Goal: Find contact information: Find contact information

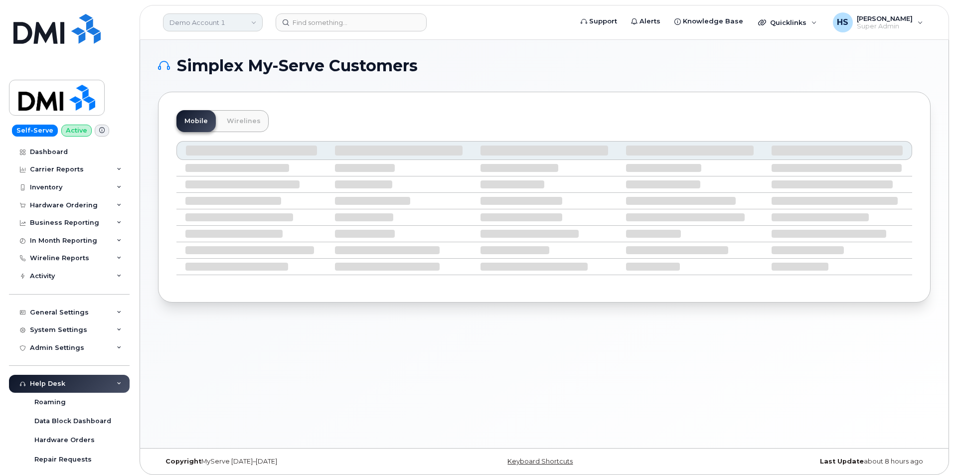
click at [206, 28] on link "Demo Account 1" at bounding box center [213, 22] width 100 height 18
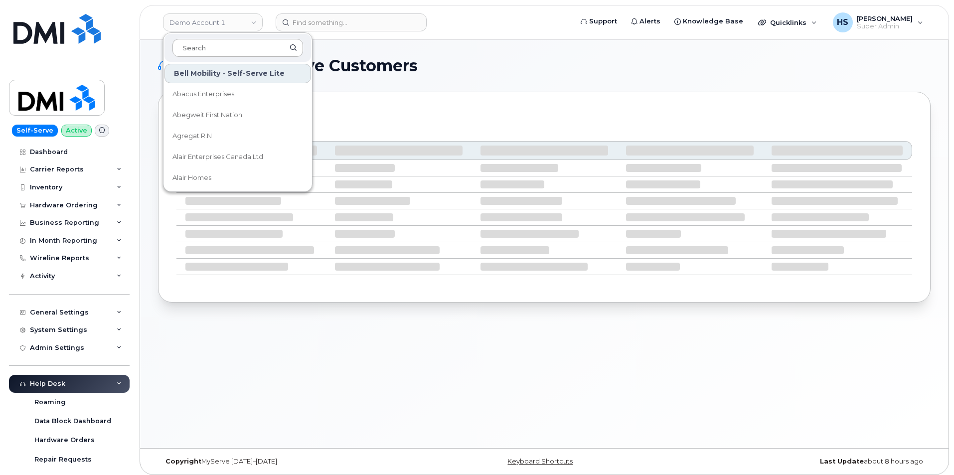
click at [214, 49] on input at bounding box center [237, 48] width 131 height 18
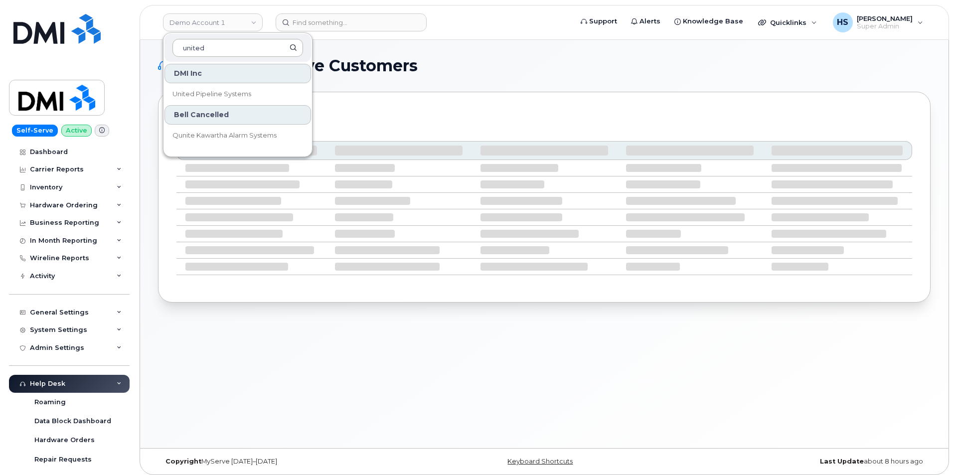
type input "united"
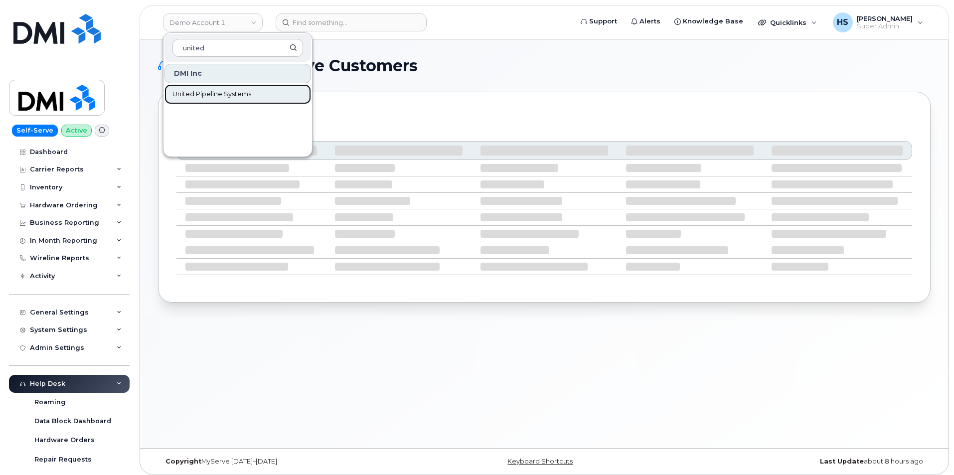
click at [249, 97] on span "United Pipeline Systems" at bounding box center [211, 94] width 79 height 10
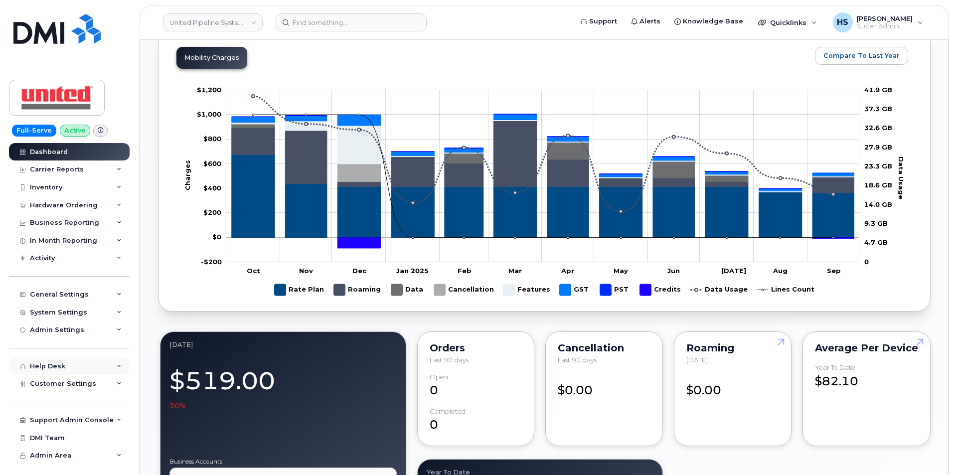
scroll to position [498, 0]
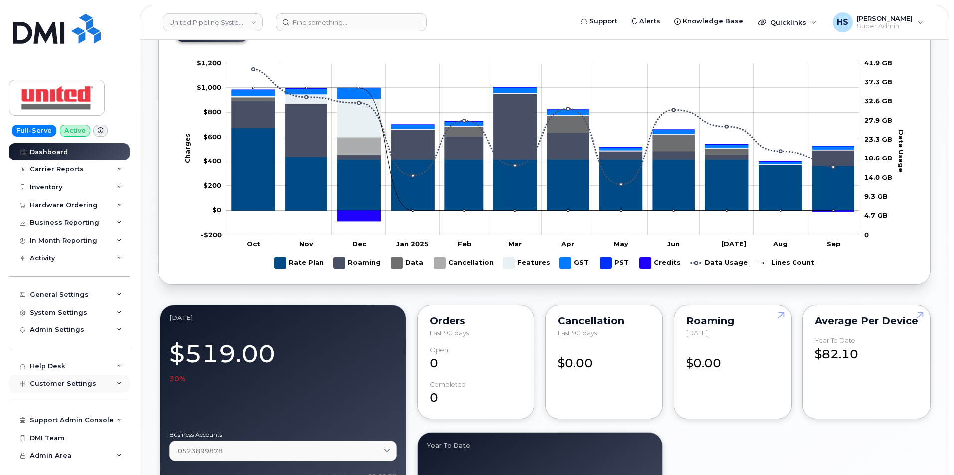
click at [72, 387] on span "Customer Settings" at bounding box center [63, 383] width 66 height 7
click at [53, 401] on div "General" at bounding box center [47, 402] width 27 height 9
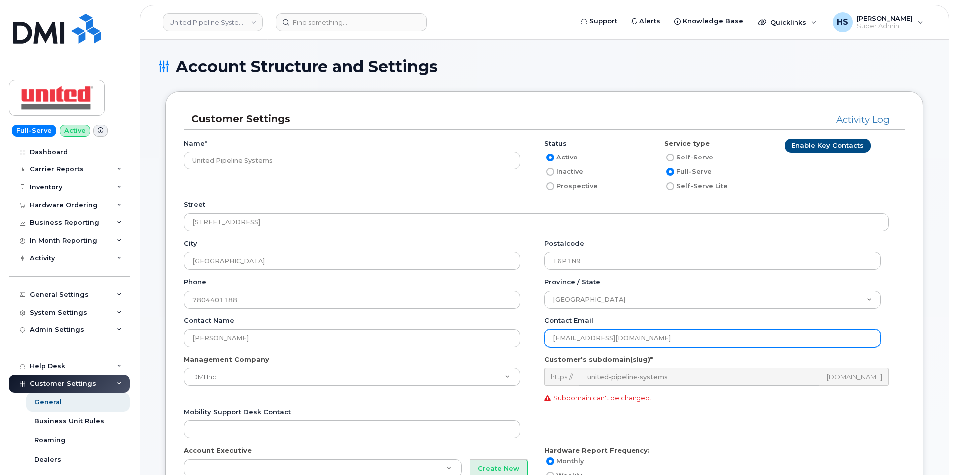
drag, startPoint x: 640, startPoint y: 339, endPoint x: 541, endPoint y: 337, distance: 98.7
click at [541, 337] on div "Contact name Kim Nicolson Contact email knicolson@aegion.com" at bounding box center [544, 335] width 720 height 39
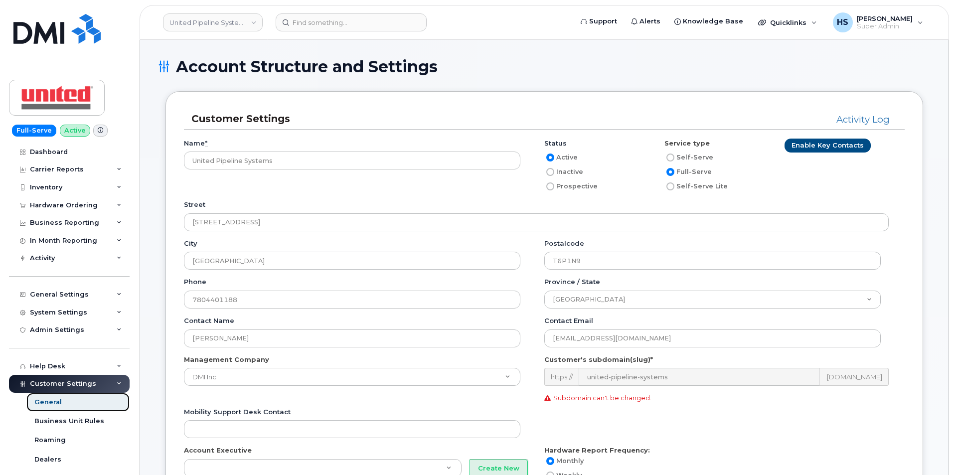
click at [49, 403] on div "General" at bounding box center [47, 402] width 27 height 9
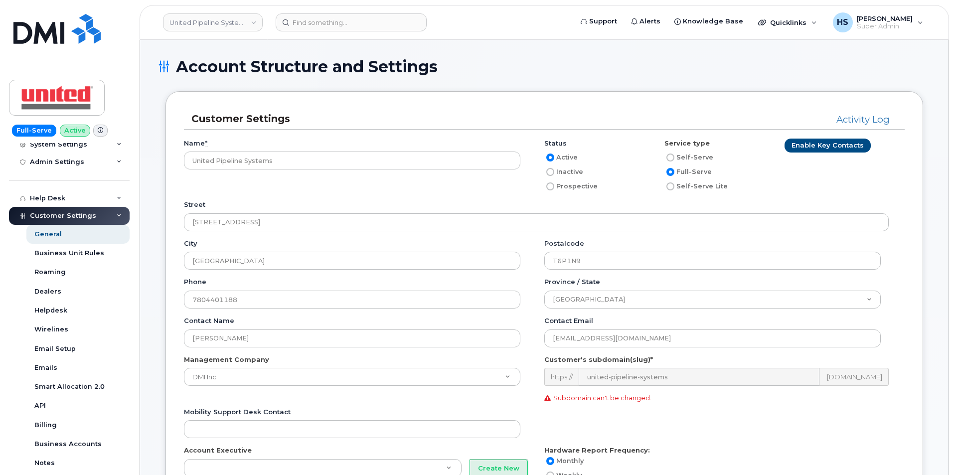
scroll to position [199, 0]
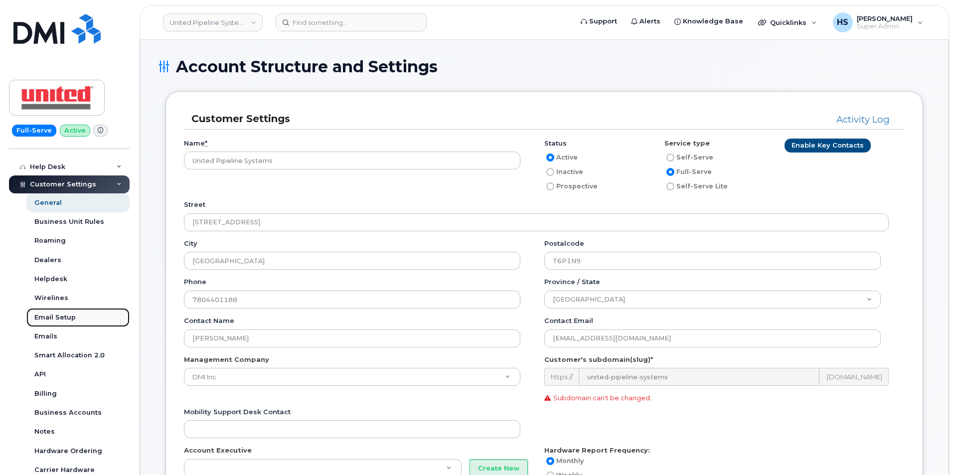
click at [50, 318] on div "Email Setup" at bounding box center [54, 317] width 41 height 9
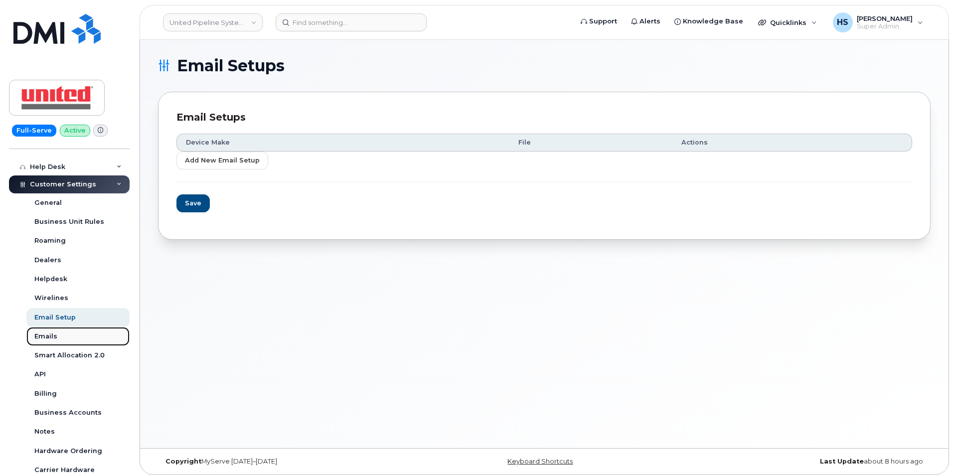
click at [51, 337] on div "Emails" at bounding box center [45, 336] width 23 height 9
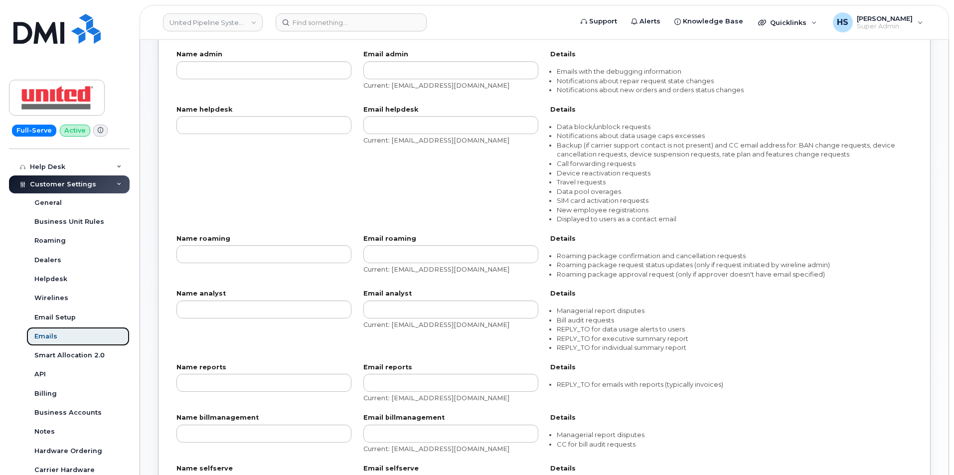
scroll to position [219, 0]
click at [43, 376] on div "API" at bounding box center [39, 374] width 11 height 9
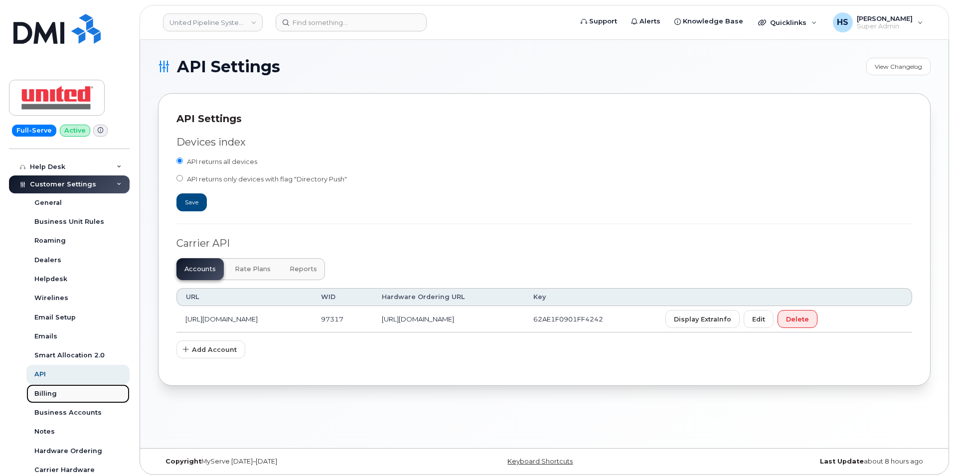
click at [51, 395] on div "Billing" at bounding box center [45, 393] width 22 height 9
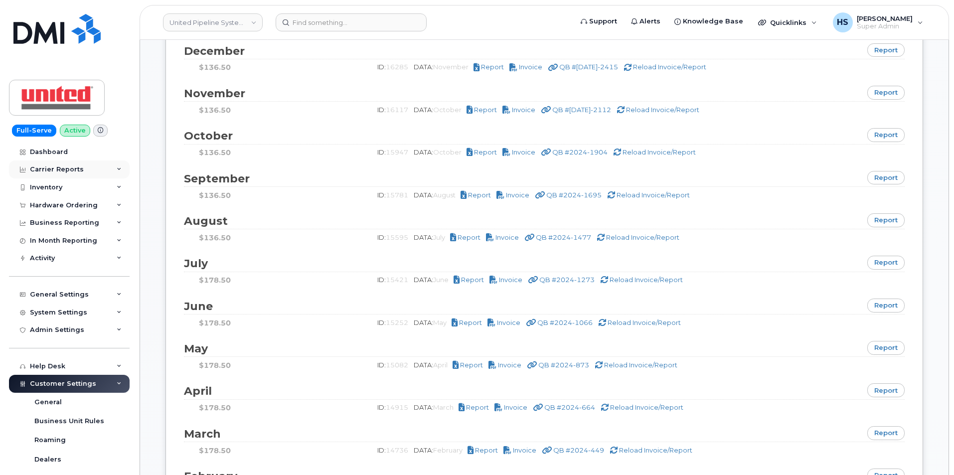
scroll to position [996, 0]
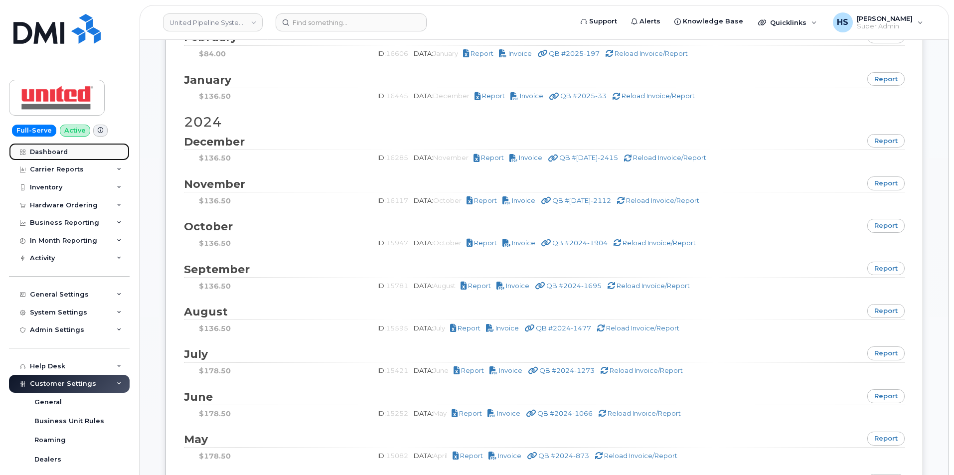
click at [43, 149] on div "Dashboard" at bounding box center [49, 152] width 38 height 8
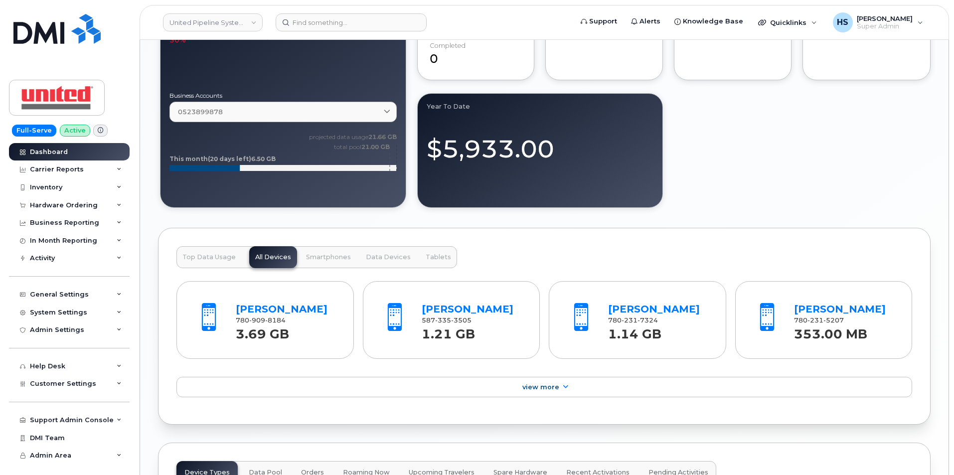
scroll to position [809, 0]
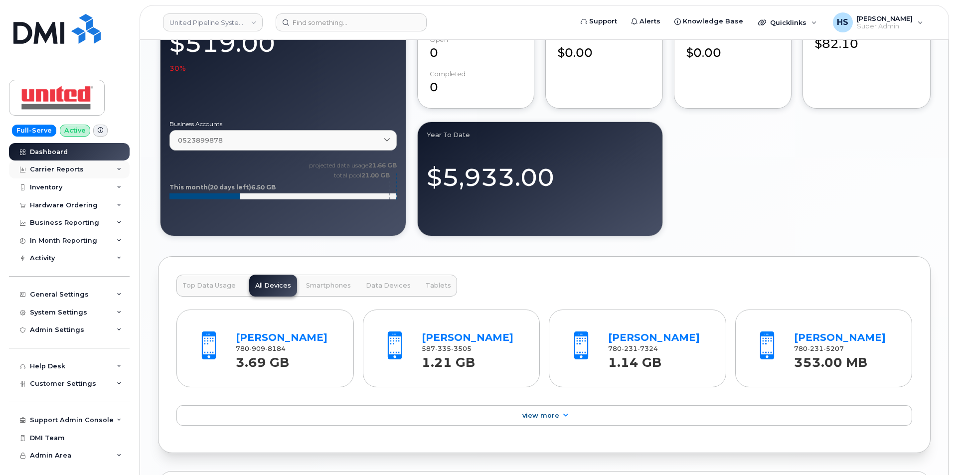
click at [119, 170] on icon at bounding box center [119, 169] width 5 height 5
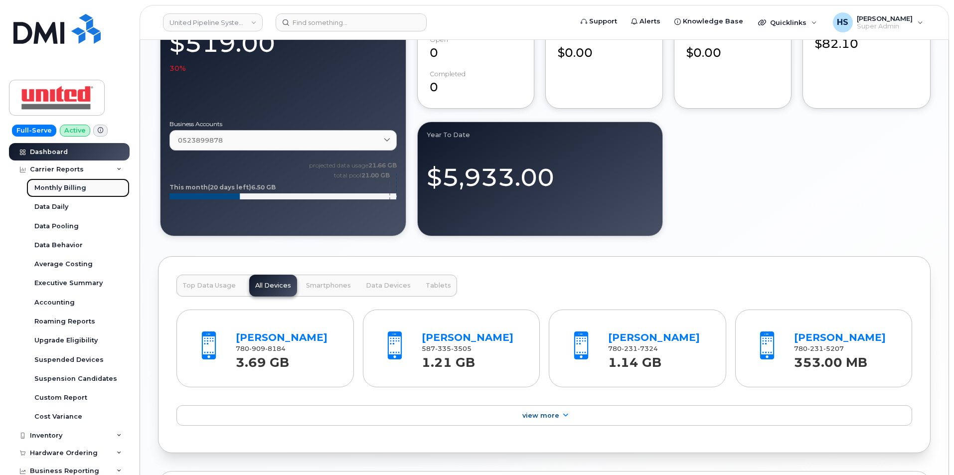
click at [60, 191] on div "Monthly Billing" at bounding box center [60, 187] width 52 height 9
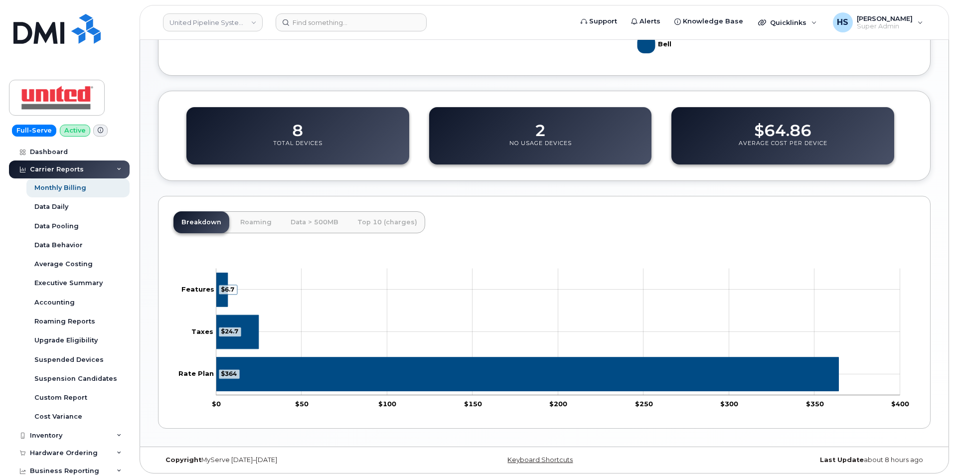
scroll to position [304, 0]
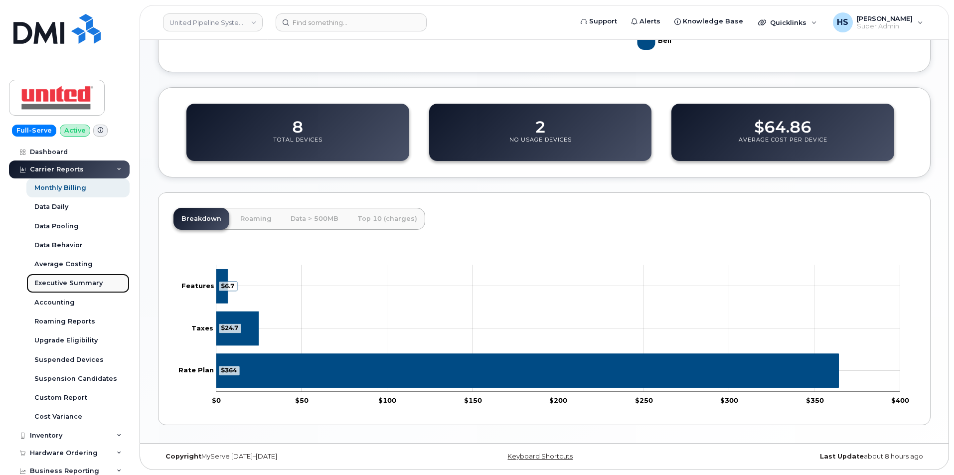
click at [54, 283] on div "Executive Summary" at bounding box center [68, 282] width 68 height 9
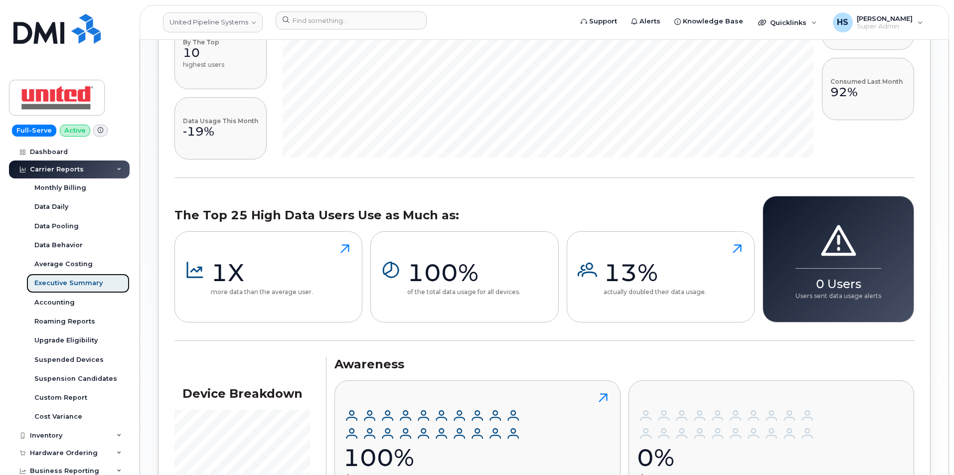
scroll to position [1161, 0]
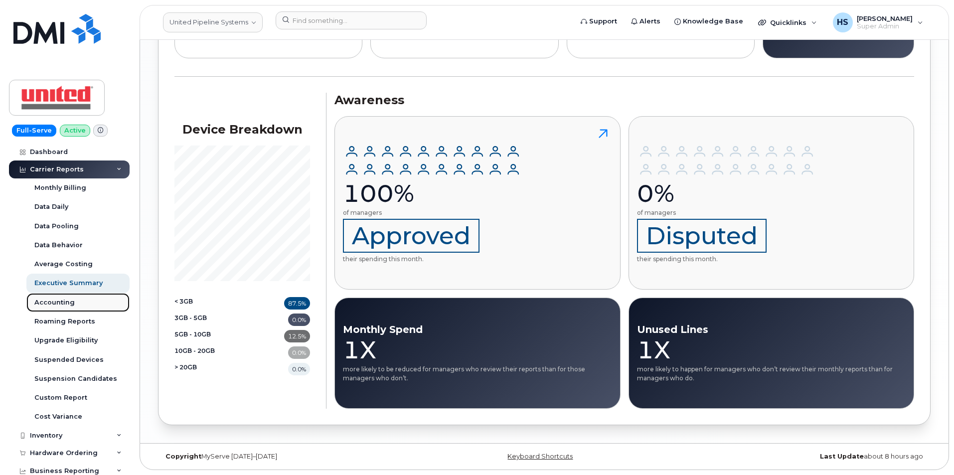
click at [53, 302] on div "Accounting" at bounding box center [54, 302] width 40 height 9
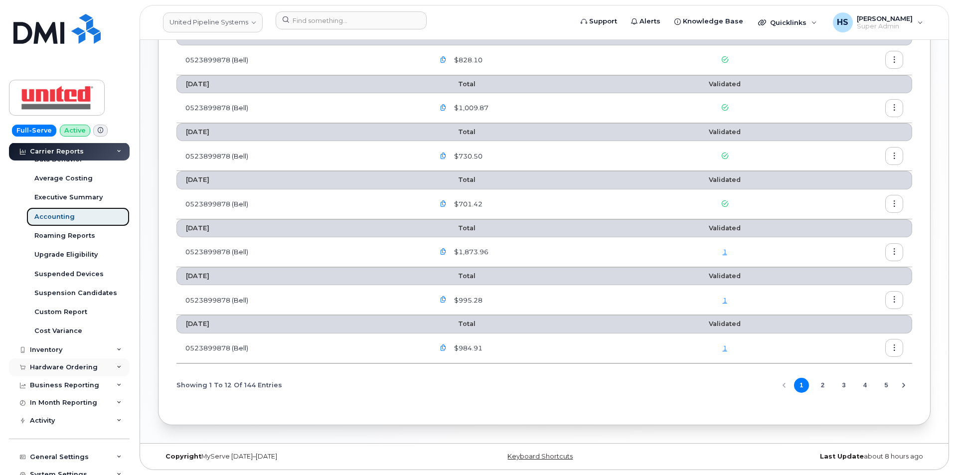
scroll to position [237, 0]
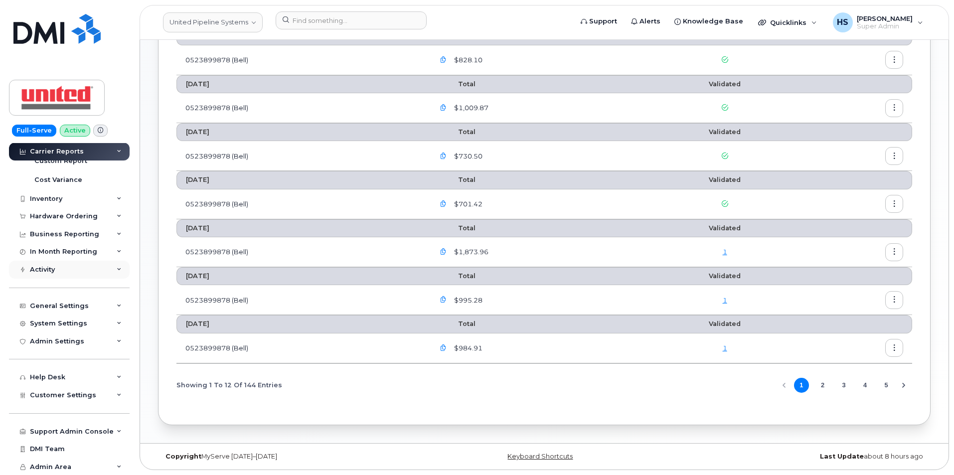
click at [52, 271] on div "Activity" at bounding box center [42, 270] width 25 height 8
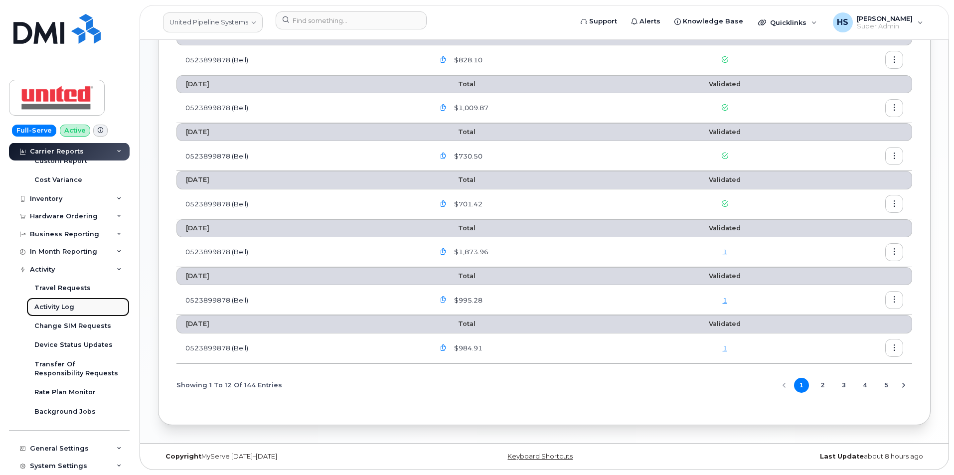
click at [55, 308] on div "Activity Log" at bounding box center [54, 306] width 40 height 9
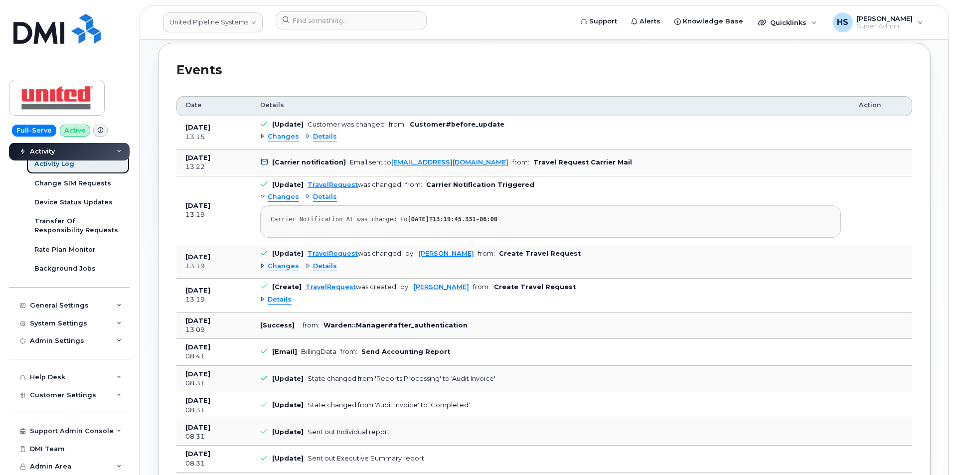
scroll to position [249, 0]
click at [435, 253] on link "[PERSON_NAME]" at bounding box center [445, 252] width 55 height 7
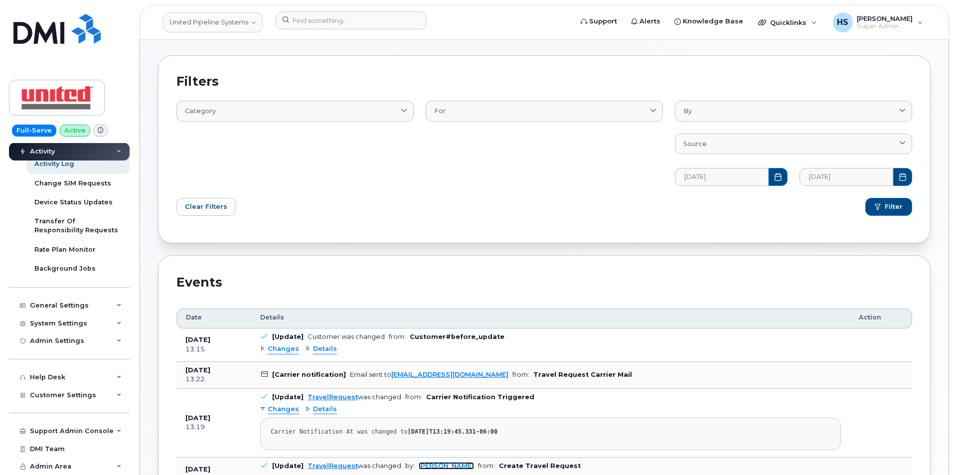
scroll to position [0, 0]
